Goal: Task Accomplishment & Management: Use online tool/utility

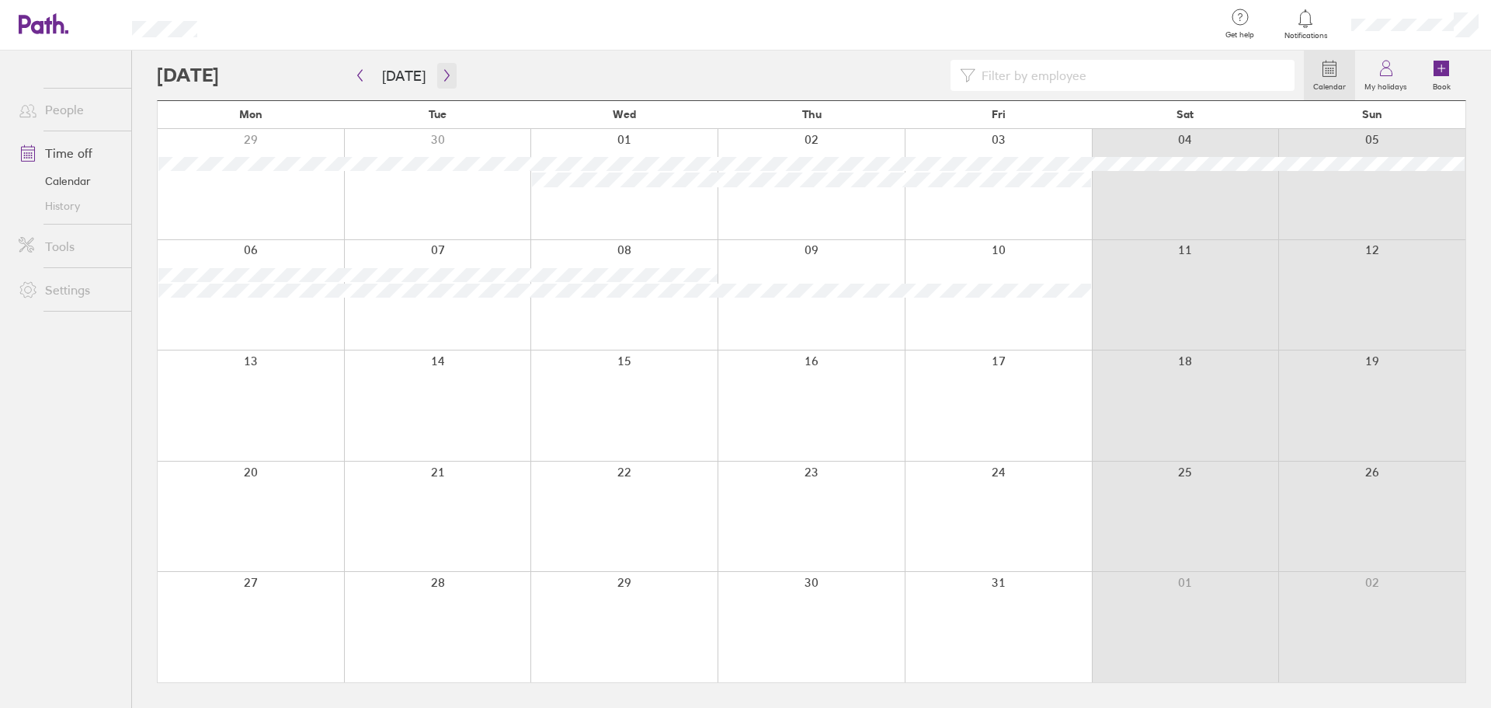
click at [445, 71] on icon "button" at bounding box center [447, 75] width 12 height 12
click at [441, 73] on icon "button" at bounding box center [447, 75] width 12 height 12
click at [398, 78] on button "[DATE]" at bounding box center [404, 76] width 68 height 26
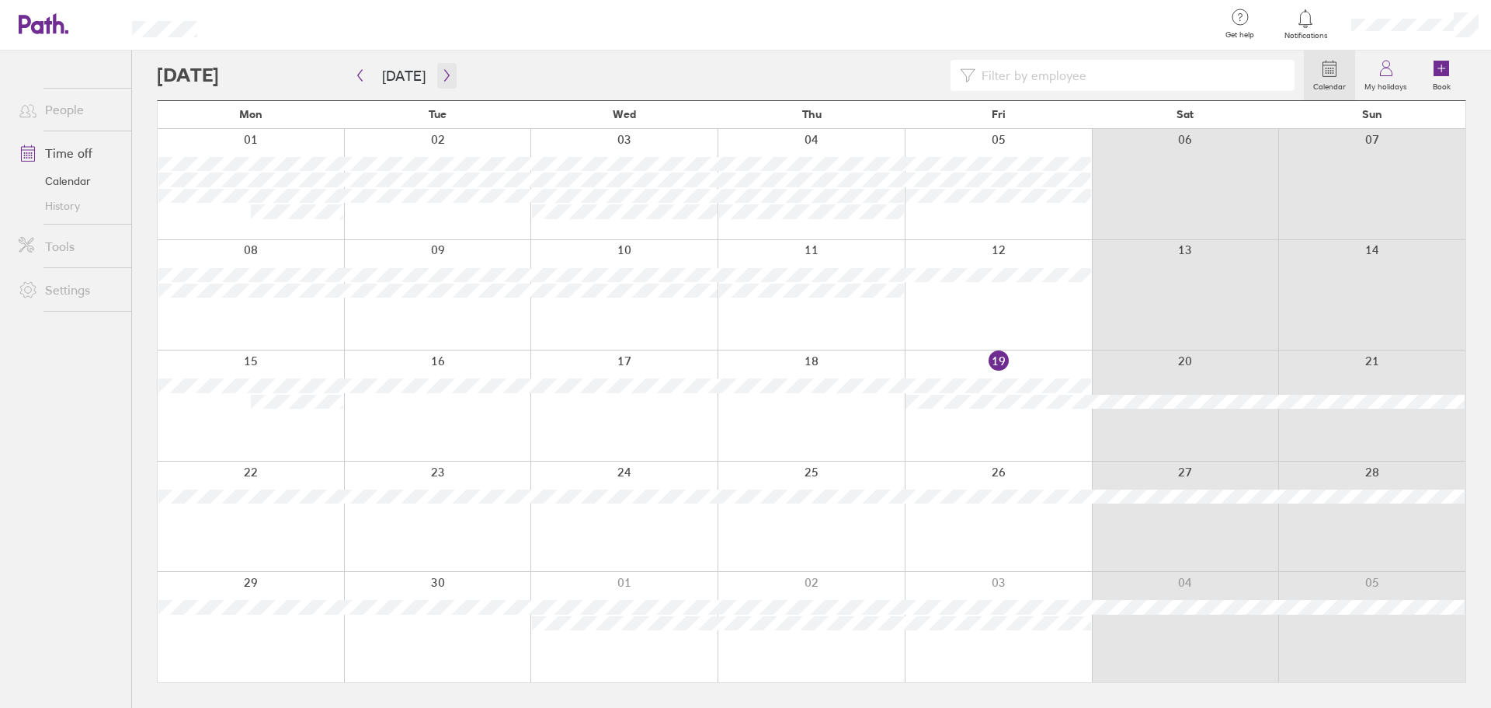
click at [449, 76] on button "button" at bounding box center [446, 76] width 19 height 26
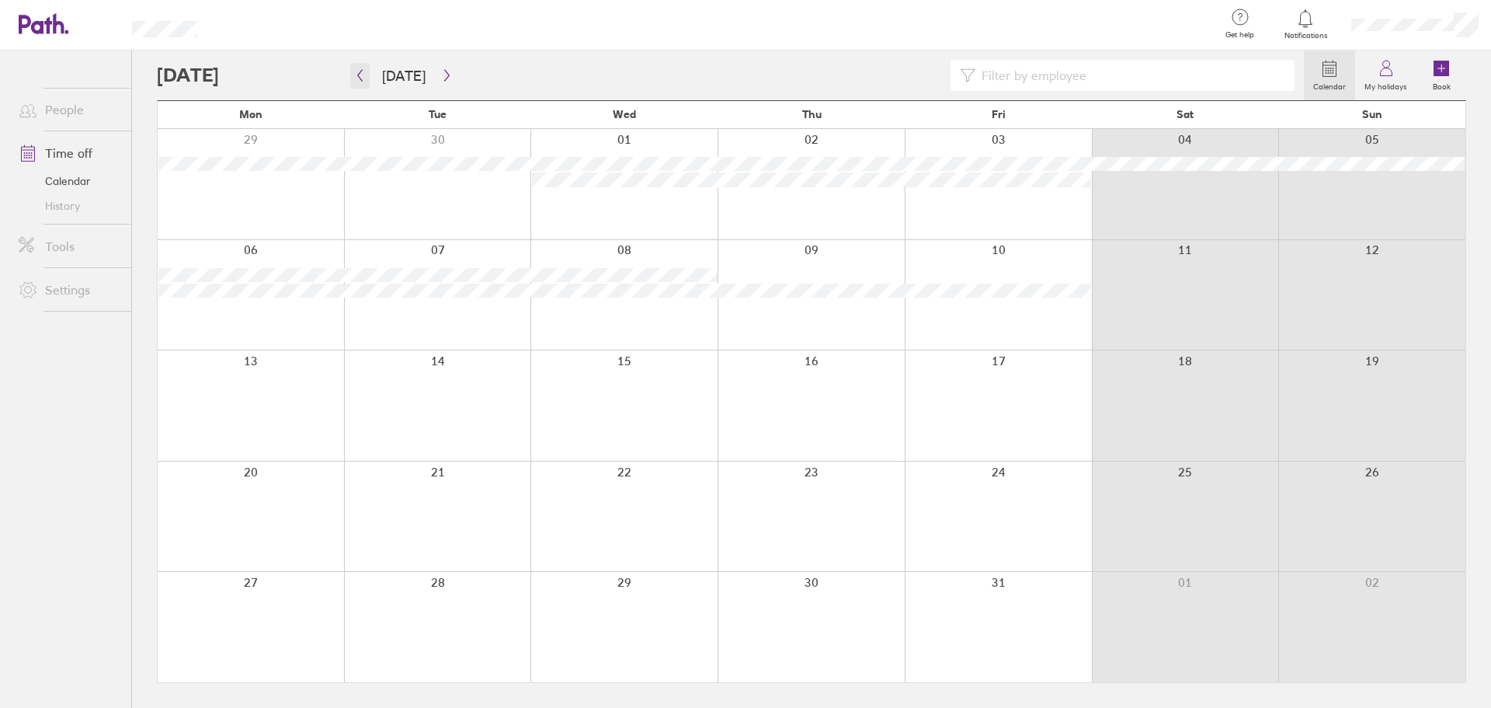
click at [362, 75] on icon "button" at bounding box center [360, 75] width 12 height 12
